Goal: Transaction & Acquisition: Purchase product/service

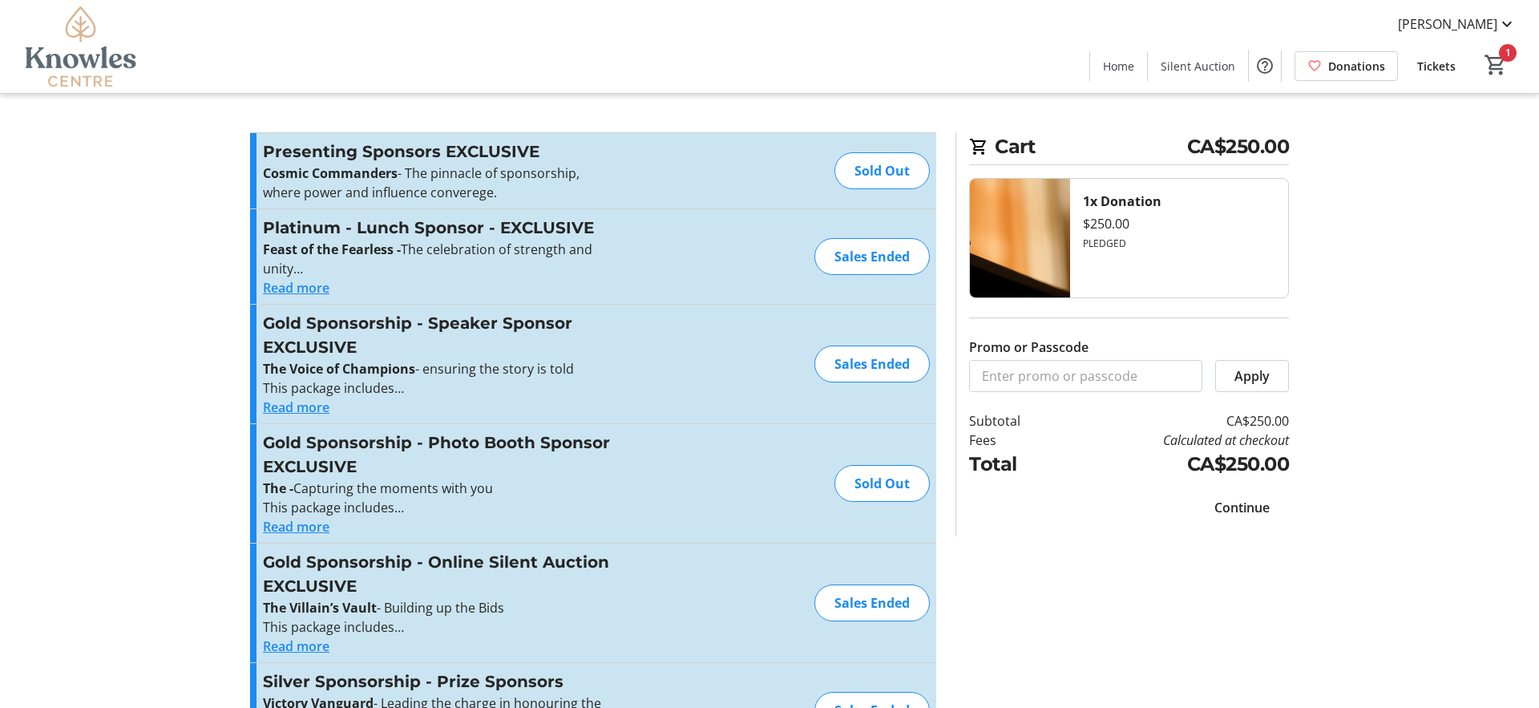
click at [1236, 504] on span "Continue" at bounding box center [1242, 507] width 55 height 19
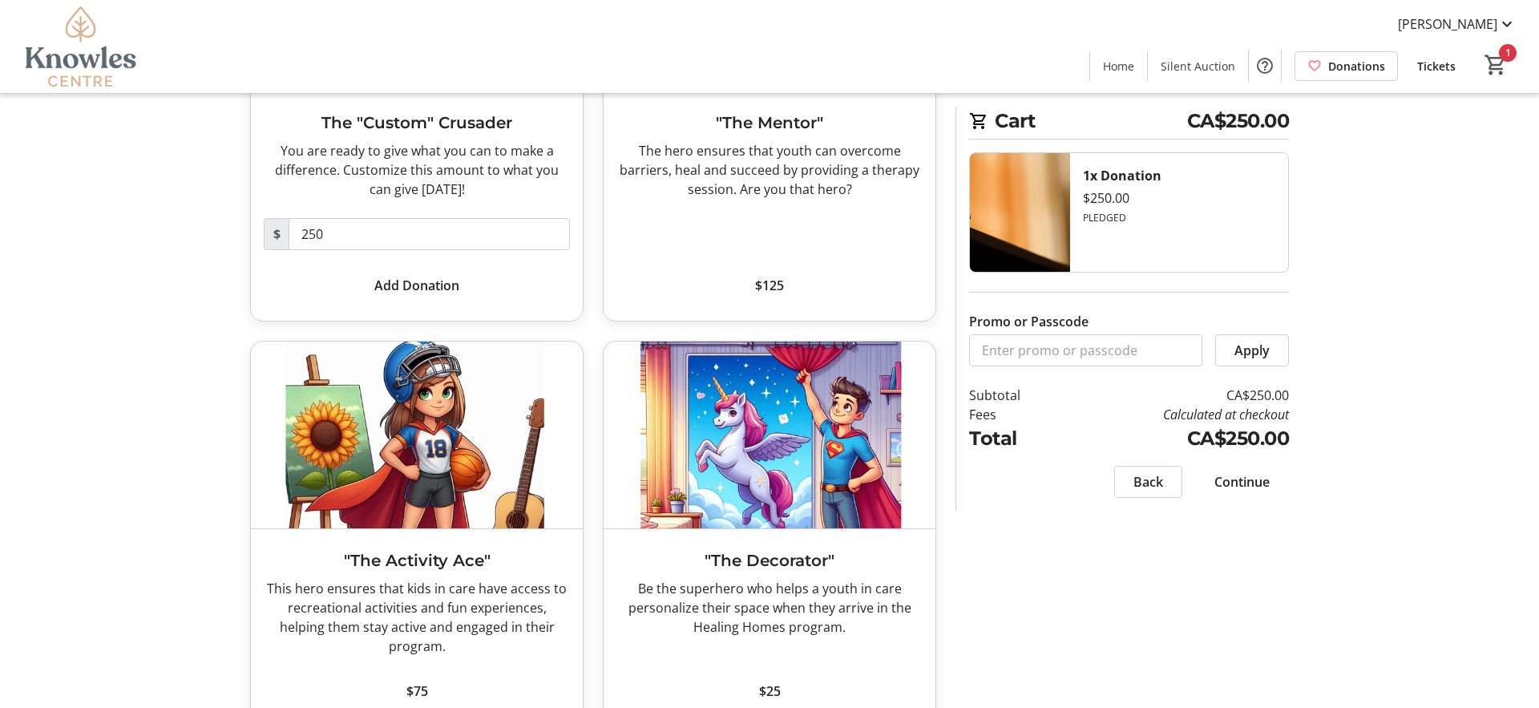
scroll to position [297, 0]
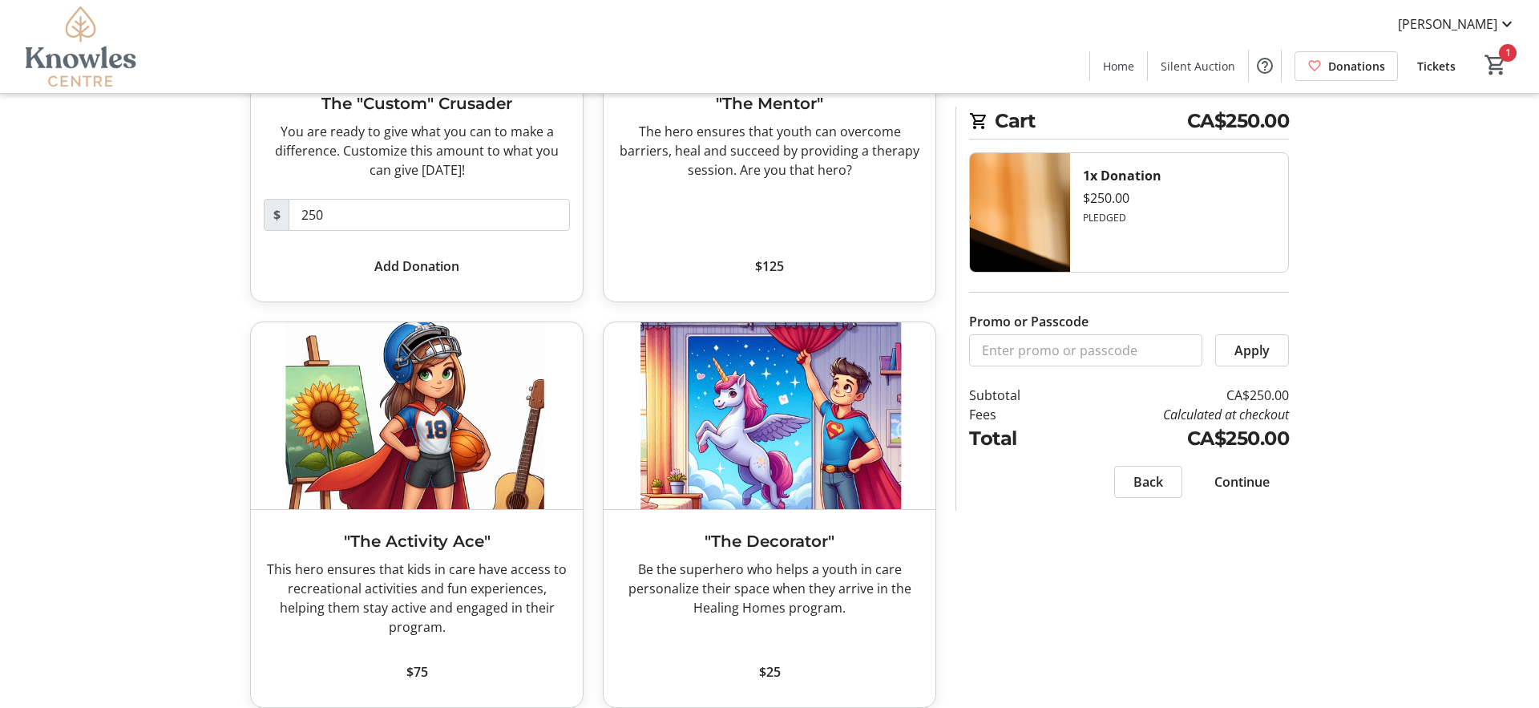
click at [1235, 486] on span "Continue" at bounding box center [1242, 481] width 55 height 19
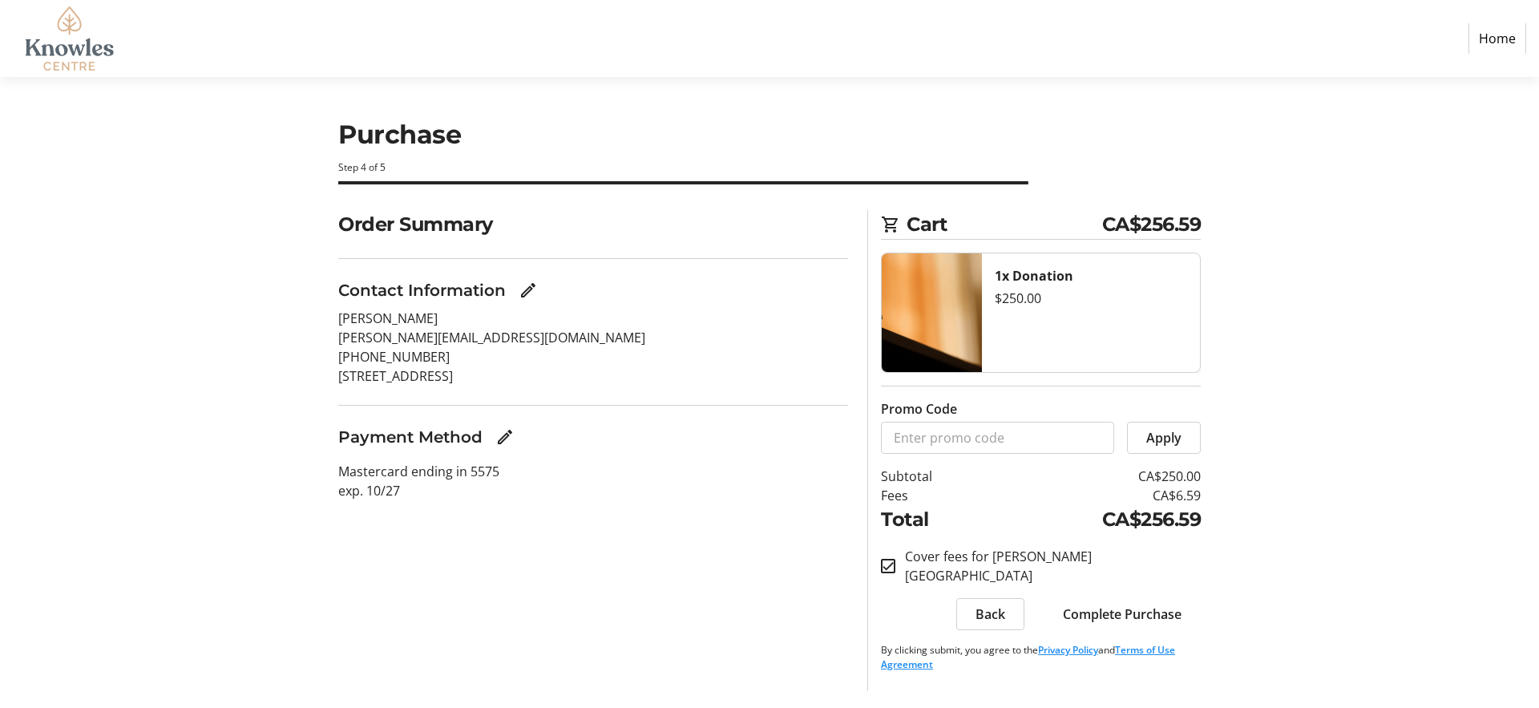
click at [1115, 604] on span "Complete Purchase" at bounding box center [1122, 613] width 119 height 19
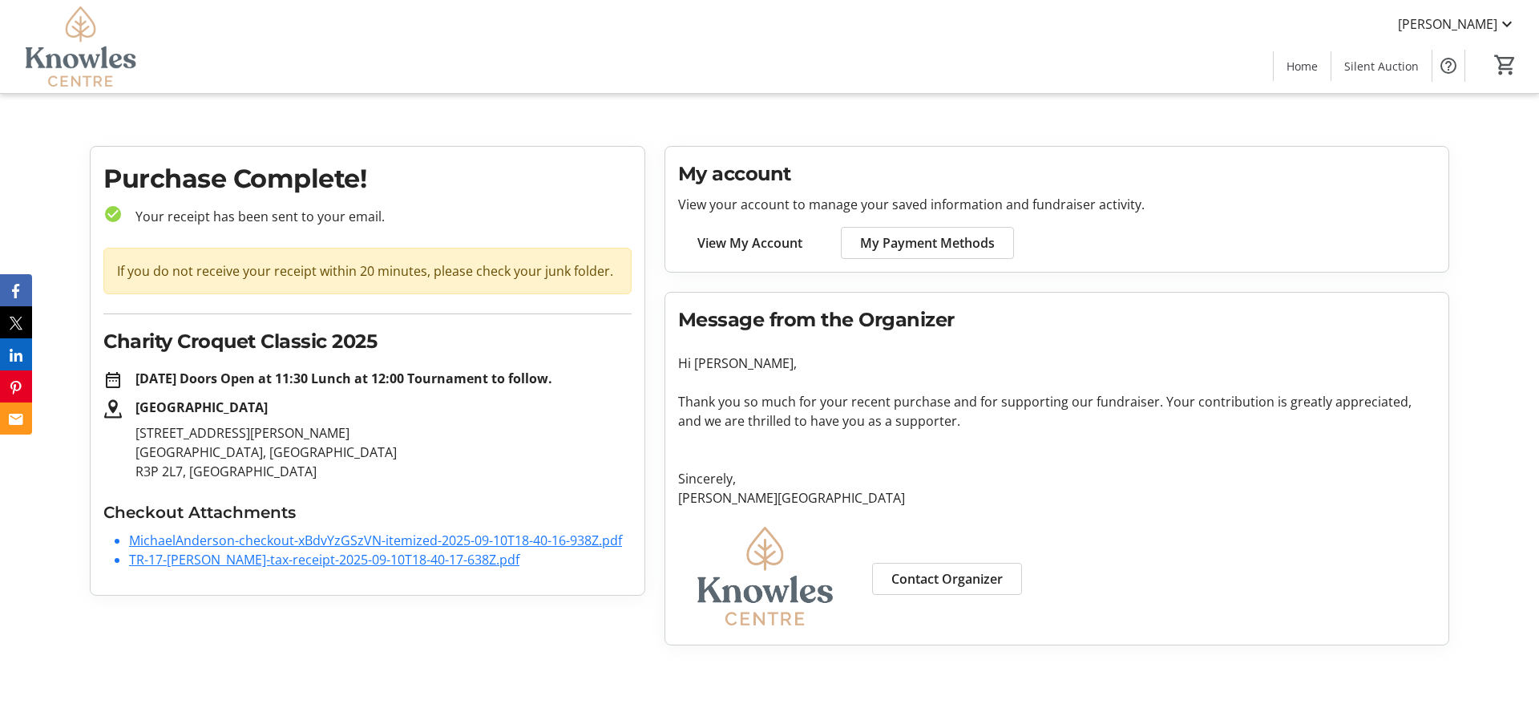
click at [436, 548] on link "MichaelAnderson-checkout-xBdvYzGSzVN-itemized-2025-09-10T18-40-16-938Z.pdf" at bounding box center [375, 541] width 493 height 18
click at [332, 568] on link "TR-17-[PERSON_NAME]-tax-receipt-2025-09-10T18-40-17-638Z.pdf" at bounding box center [324, 560] width 390 height 18
click at [736, 658] on html "[PERSON_NAME] Home Silent Auction 0 Home Silent Auction Purchase Complete! chec…" at bounding box center [769, 329] width 1539 height 658
